Goal: Check status: Check status

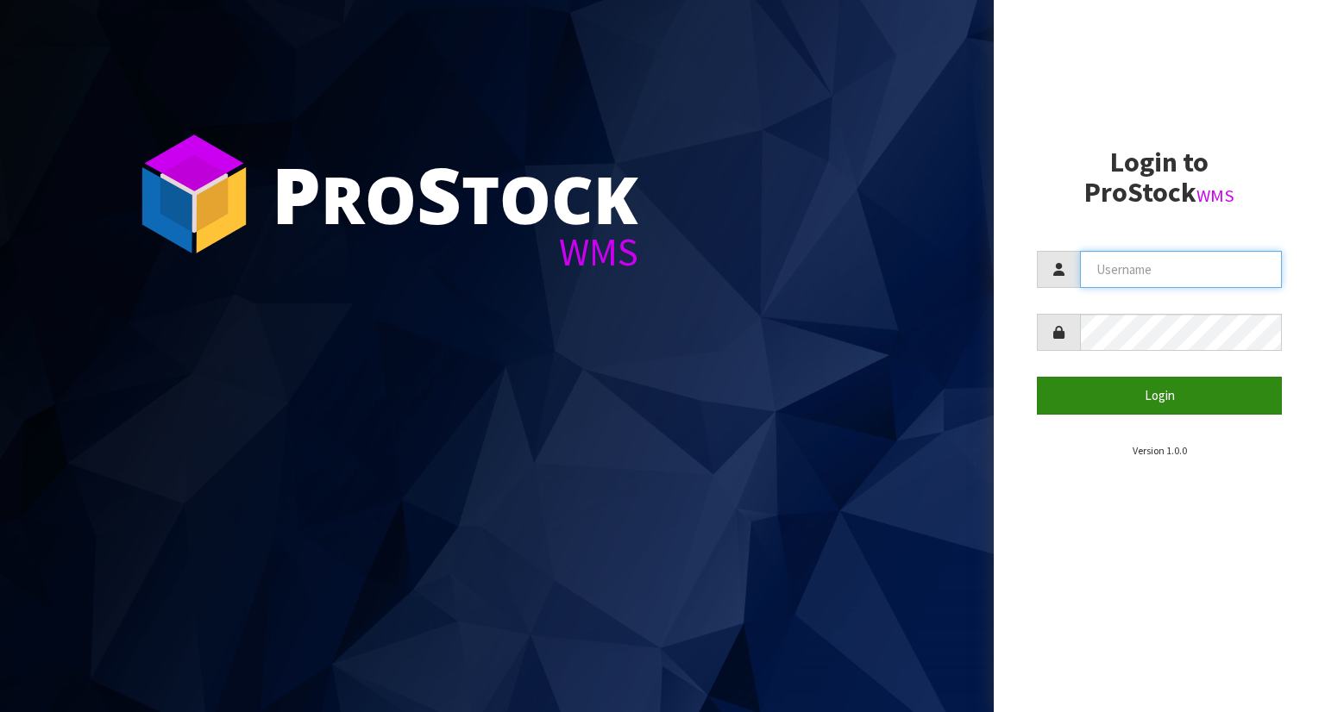
type input "YOURREFORMER"
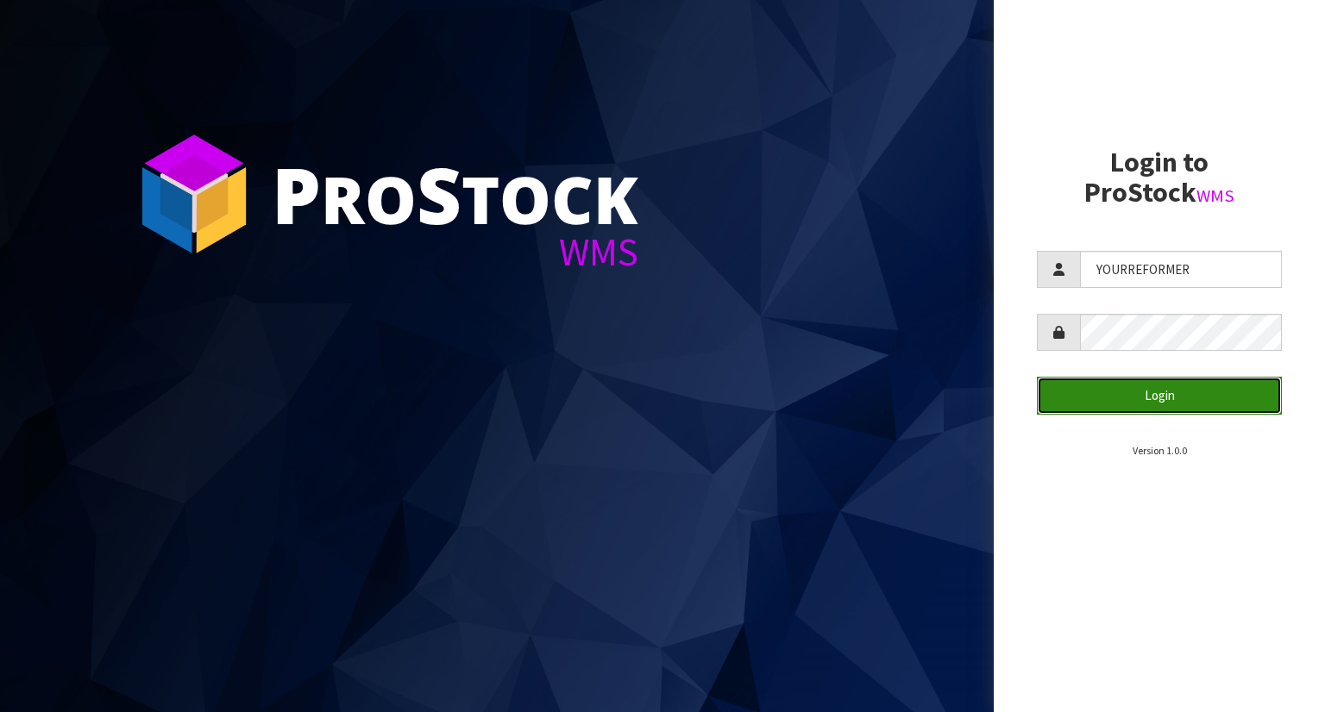
click at [1155, 394] on button "Login" at bounding box center [1159, 395] width 245 height 37
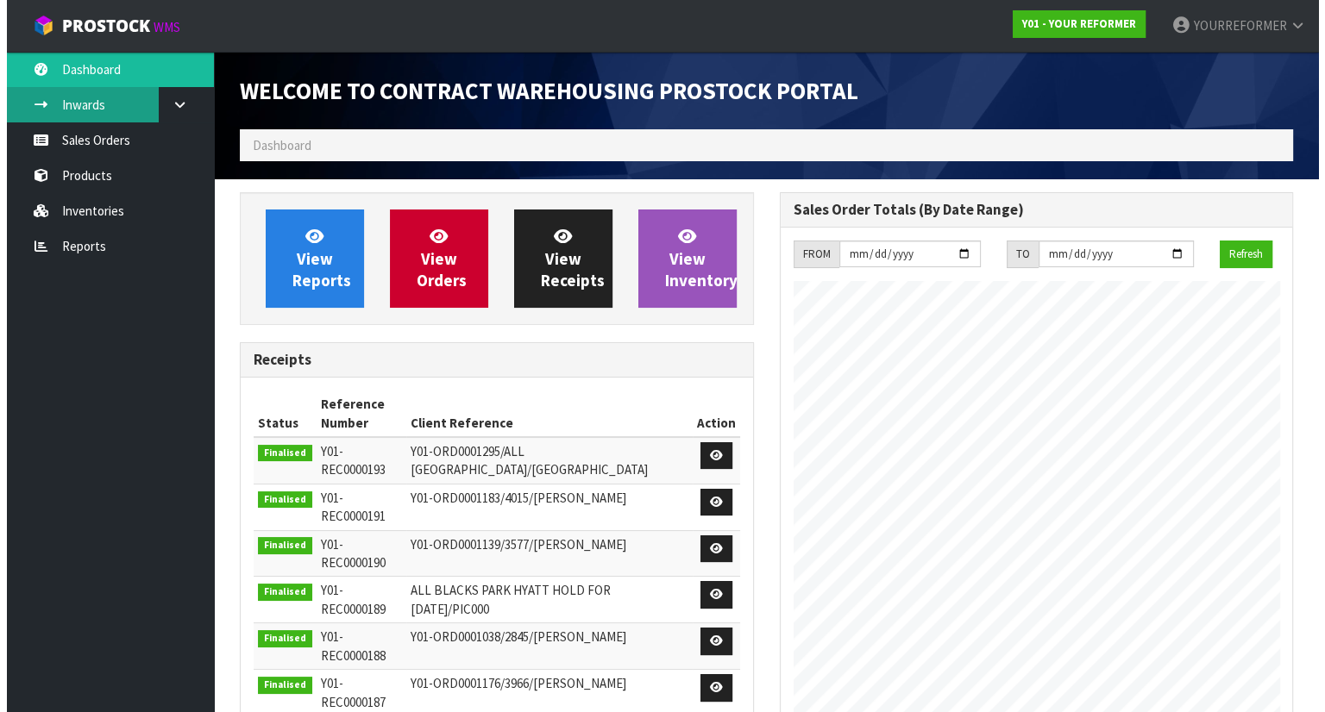
scroll to position [953, 539]
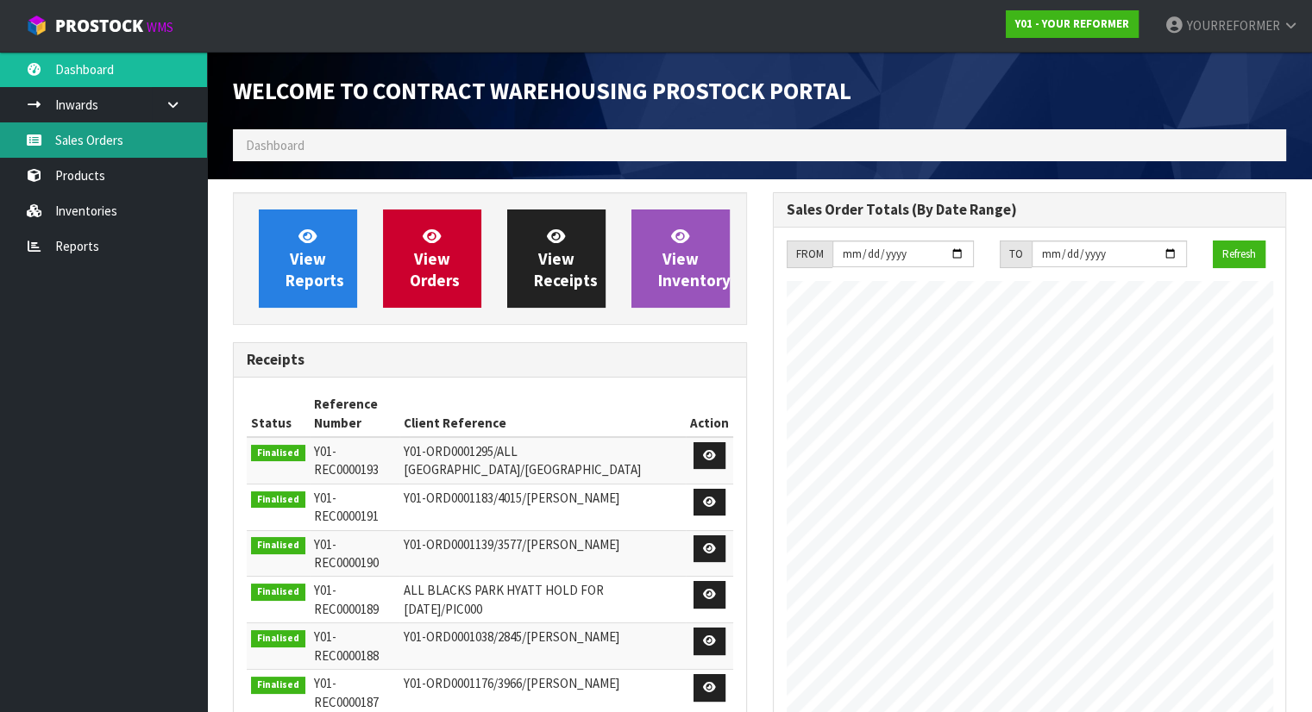
click at [116, 127] on link "Sales Orders" at bounding box center [103, 139] width 207 height 35
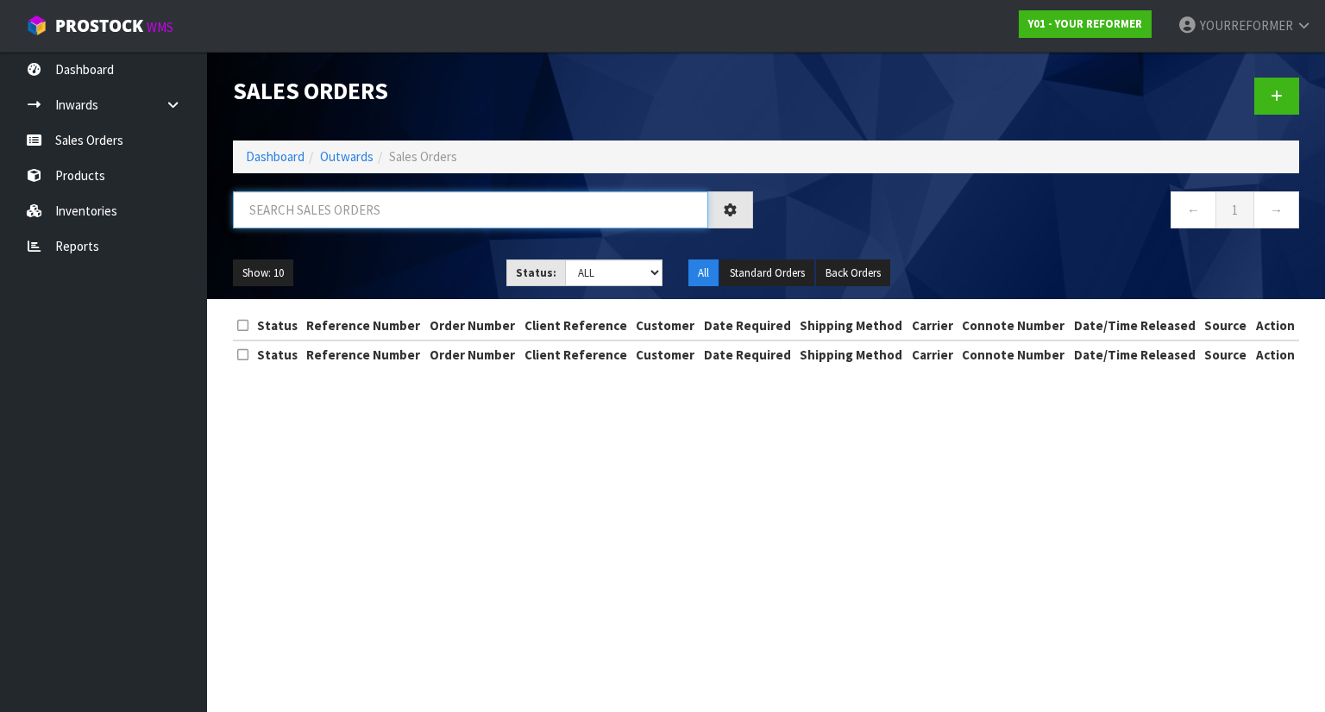
click at [324, 207] on input "text" at bounding box center [470, 209] width 475 height 37
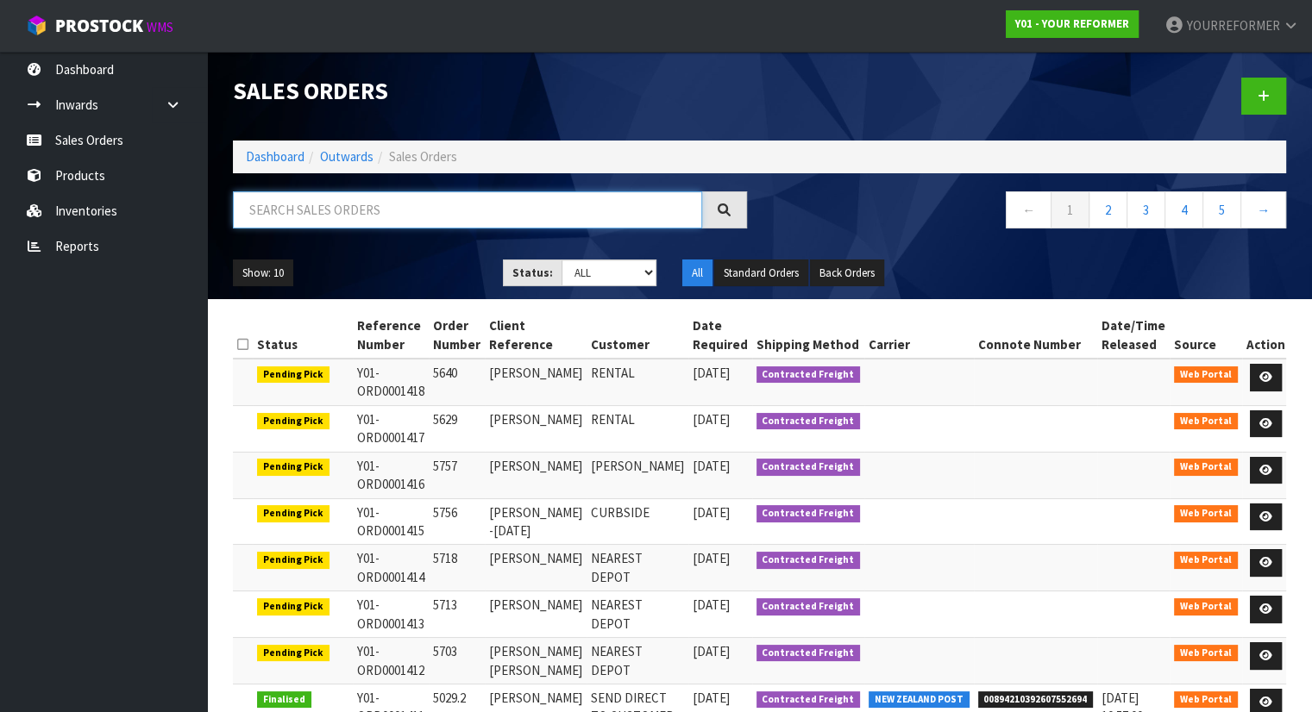
paste input "Y01-ORD0001410"
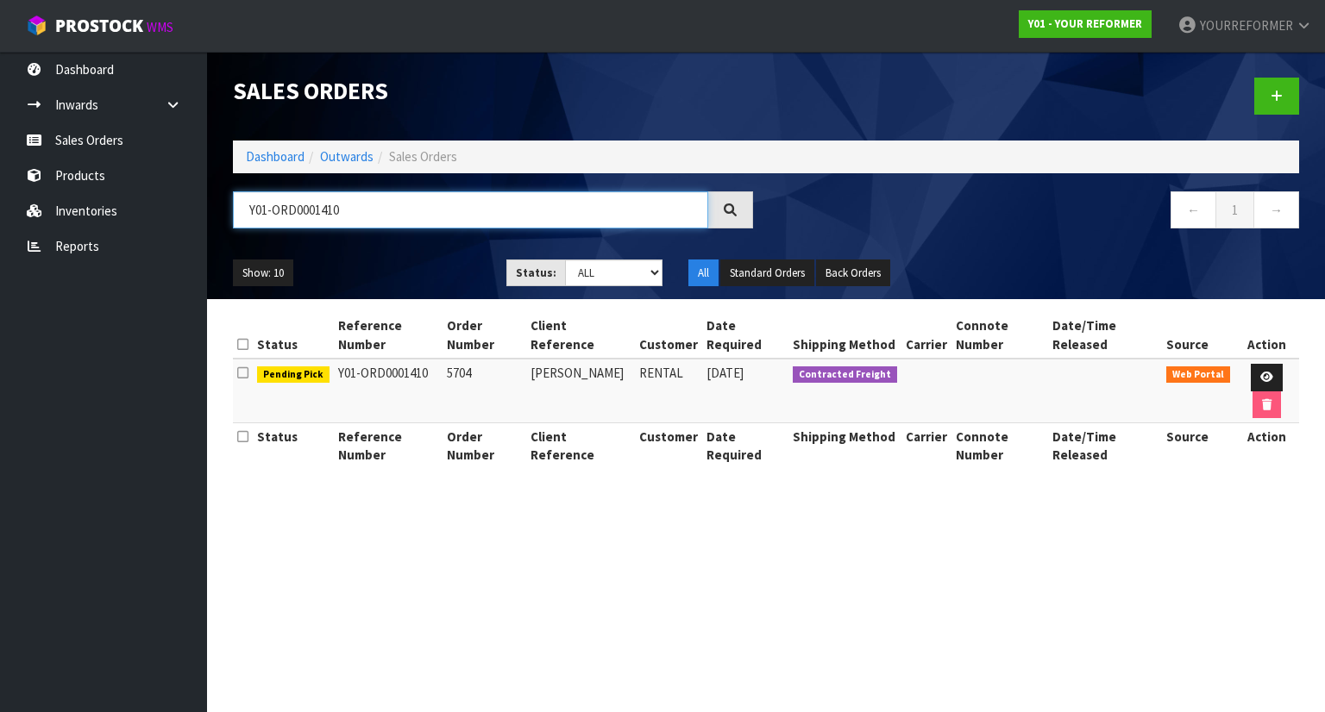
type input "Y01-ORD0001410"
drag, startPoint x: 360, startPoint y: 210, endPoint x: 223, endPoint y: 264, distance: 147.5
click at [132, 208] on body "Toggle navigation ProStock WMS Y01 - YOUR REFORMER YOURREFORMER Logout Dashboar…" at bounding box center [662, 356] width 1325 height 712
